Goal: Navigation & Orientation: Find specific page/section

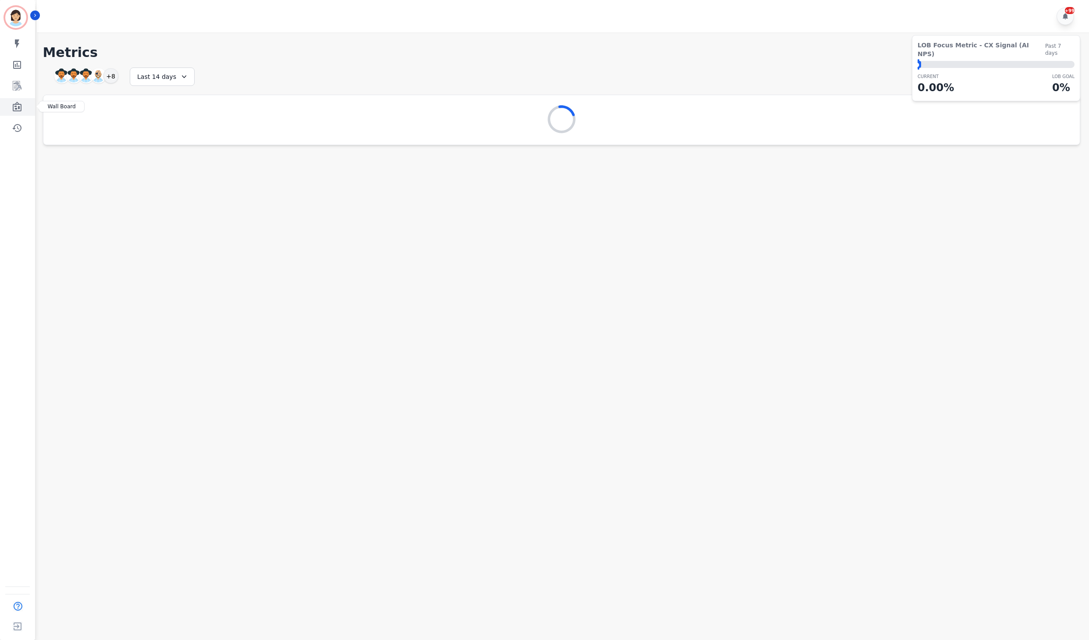
click at [18, 105] on icon "Sidebar" at bounding box center [17, 107] width 11 height 11
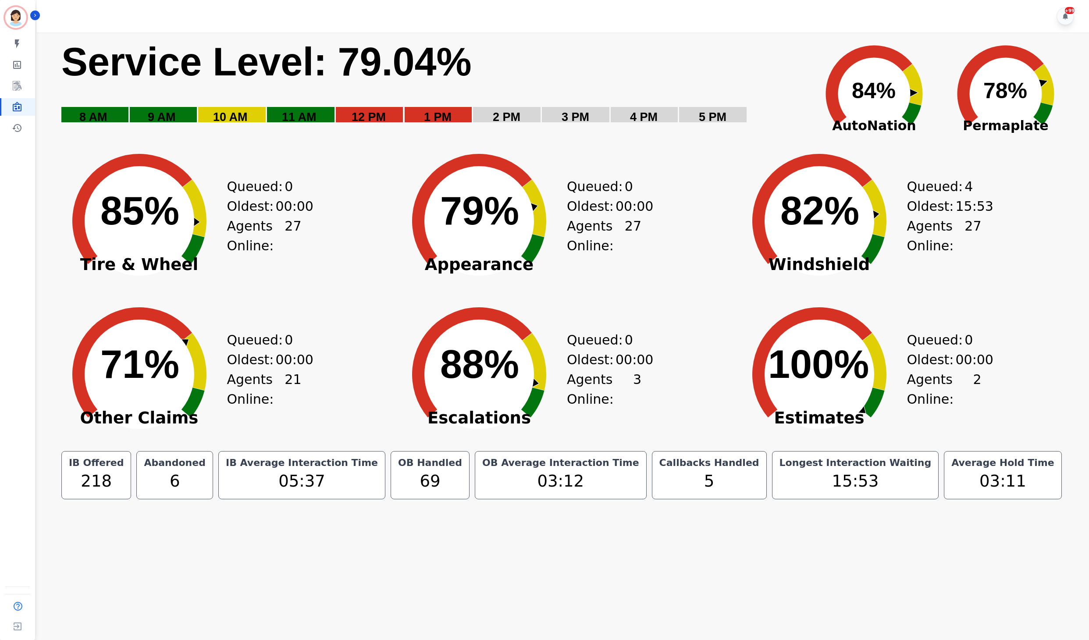
click at [547, 25] on div "+99" at bounding box center [564, 16] width 1055 height 32
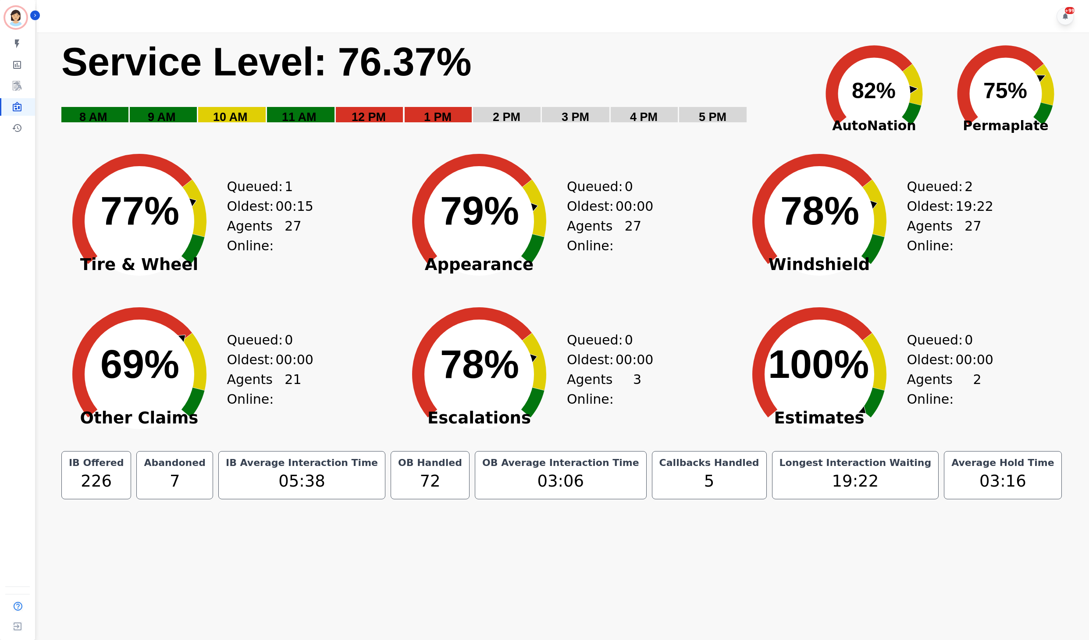
drag, startPoint x: 302, startPoint y: 35, endPoint x: 299, endPoint y: 58, distance: 23.0
click at [302, 35] on div "Created with Highcharts 10.3.3 Service Level: 76.37% 5 PM 4 PM 3 PM 2 PM 1 PM 1…" at bounding box center [566, 87] width 1011 height 110
